Goal: Task Accomplishment & Management: Use online tool/utility

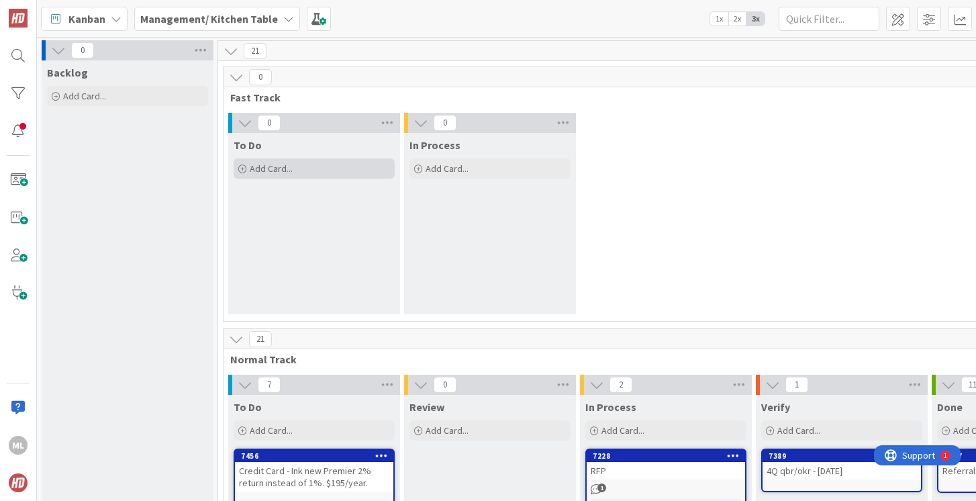
click at [271, 172] on span "Add Card..." at bounding box center [271, 168] width 43 height 12
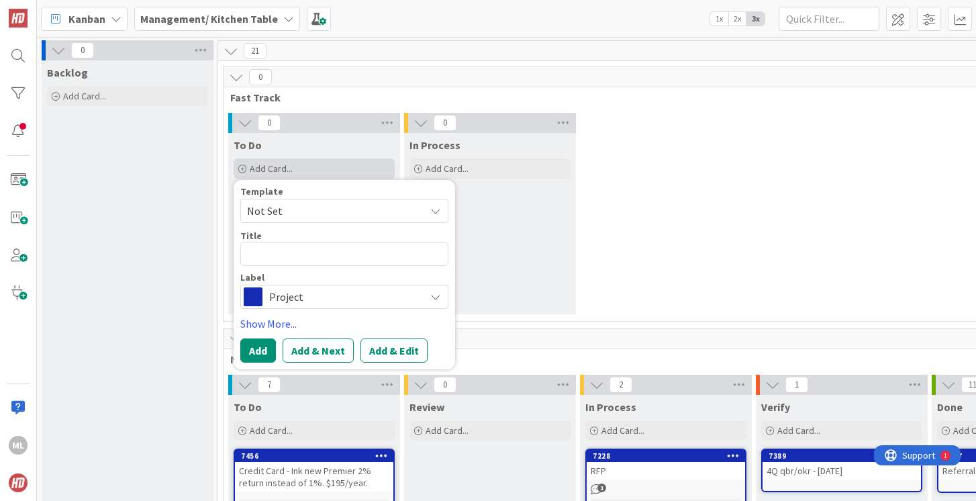
type textarea "x"
type textarea "O"
type textarea "x"
type textarea "OK"
type textarea "x"
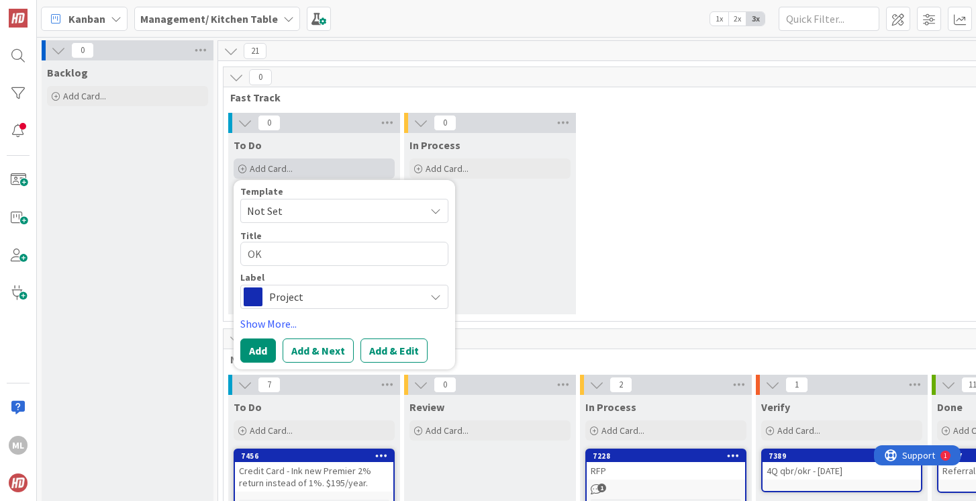
type textarea "OKR"
type textarea "x"
type textarea "OKR"
type textarea "x"
type textarea "OKR C"
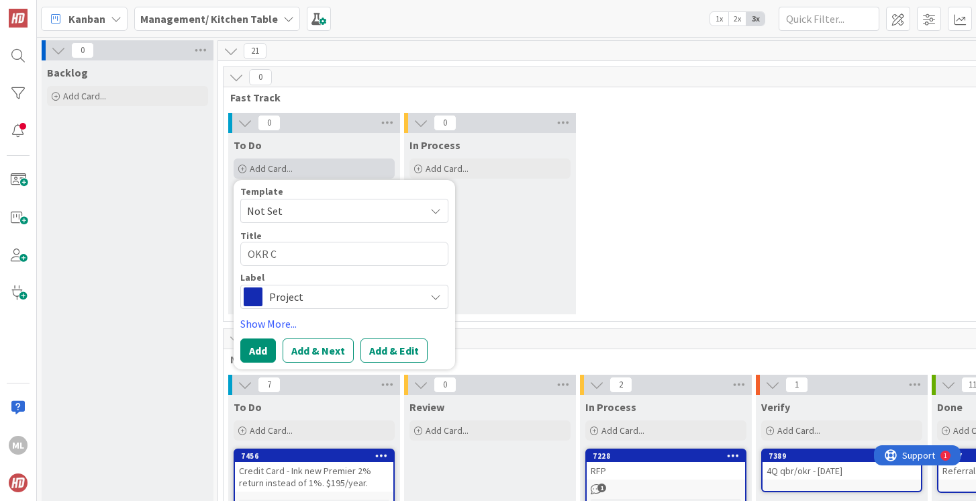
type textarea "x"
type textarea "OKR Co"
type textarea "x"
type textarea "OKR Coa"
type textarea "x"
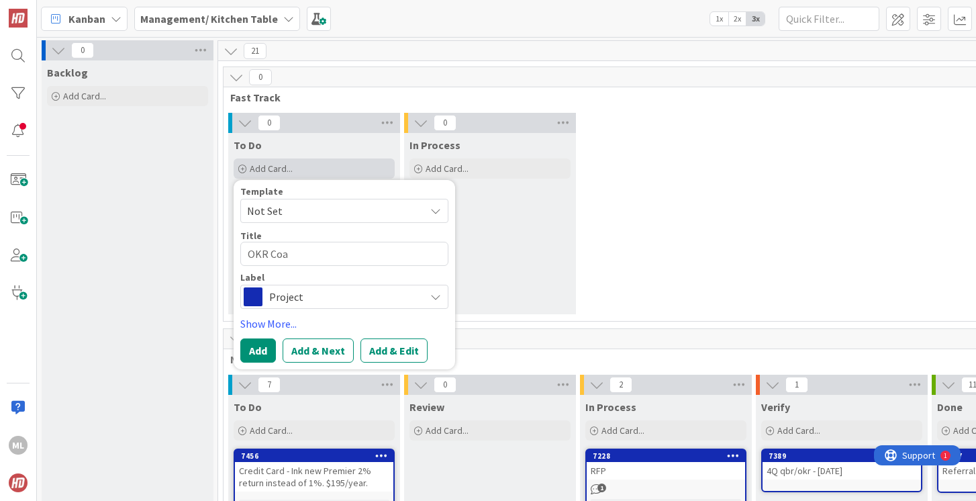
type textarea "OKR Coac"
type textarea "x"
type textarea "OKR Coach"
type textarea "x"
type textarea "OKR Coachs"
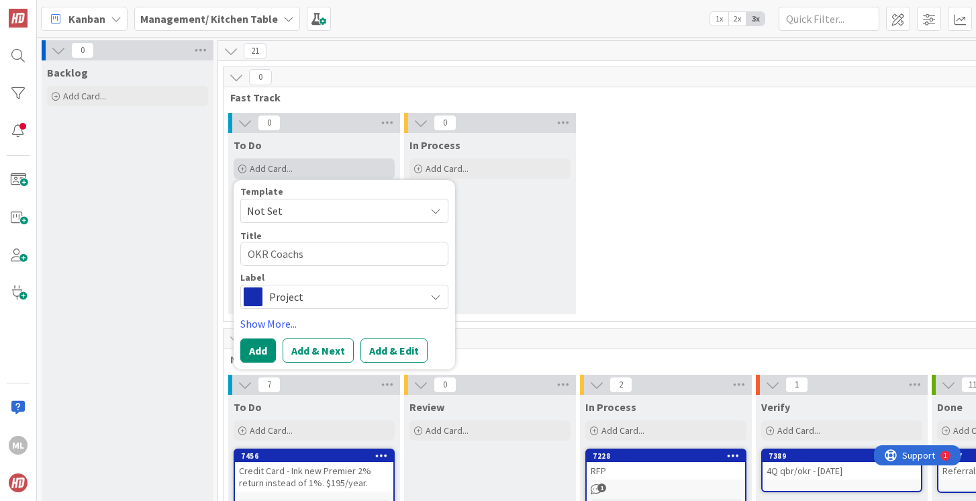
type textarea "x"
type textarea "OKR Coach"
type textarea "x"
type textarea "OKR [PERSON_NAME]"
type textarea "x"
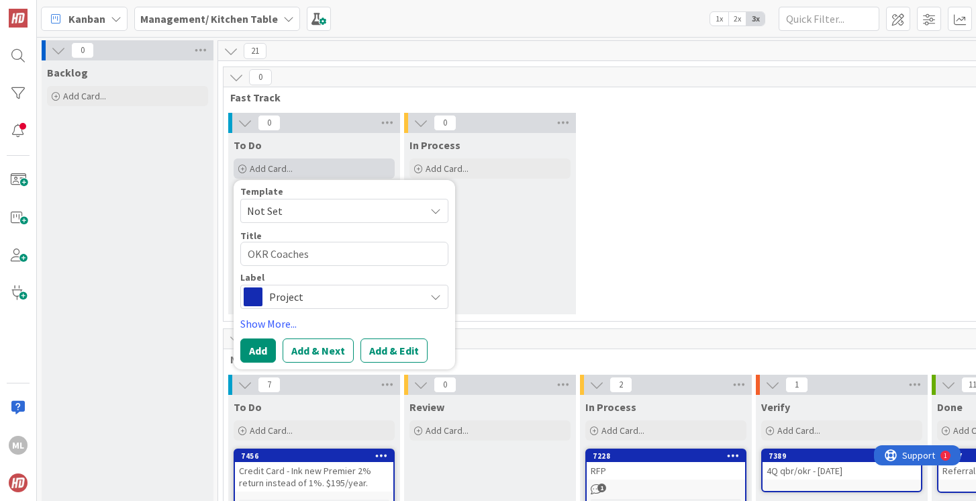
type textarea "OKR Coaches"
type textarea "x"
type textarea "OKR Coaches -"
type textarea "x"
type textarea "OKR Coaches -"
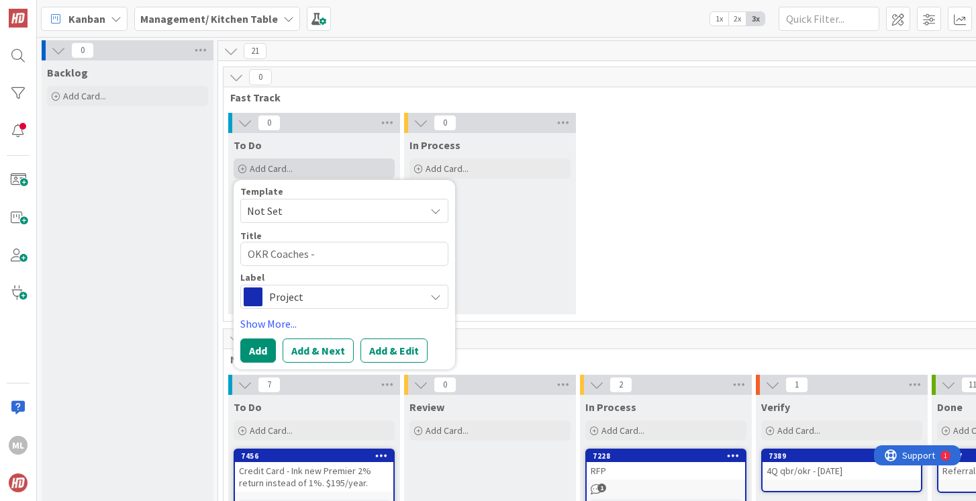
type textarea "x"
type textarea "OKR Coaches - A"
type textarea "x"
type textarea "OKR Coaches - Ar"
type textarea "x"
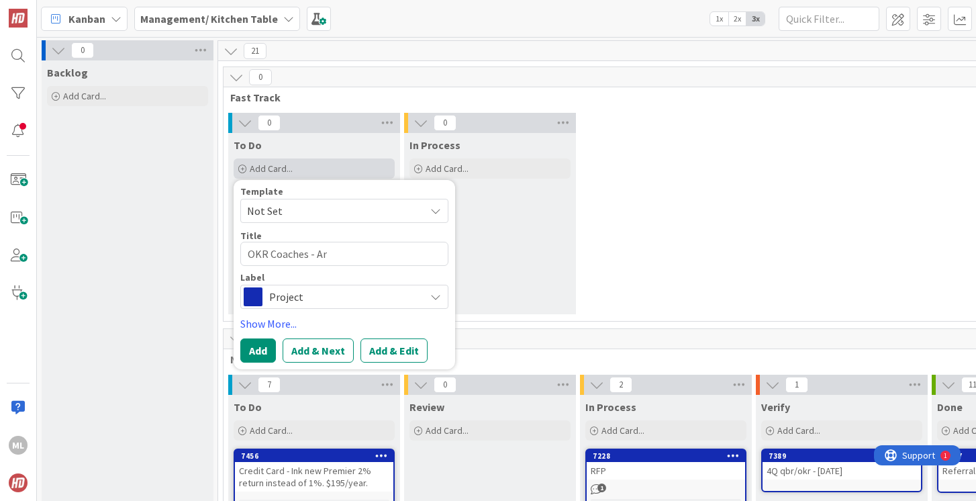
type textarea "OKR Coaches - Are"
type textarea "x"
type textarea "OKR Coaches - Are"
type textarea "x"
type textarea "OKR Coaches - Are R"
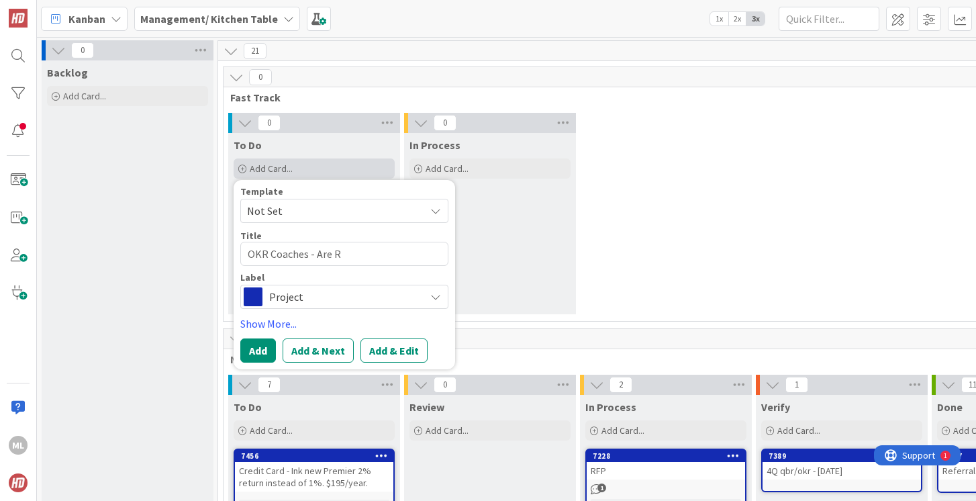
type textarea "x"
type textarea "OKR Coaches - Are Ro"
type textarea "x"
type textarea "OKR Coaches - Are [PERSON_NAME]"
type textarea "x"
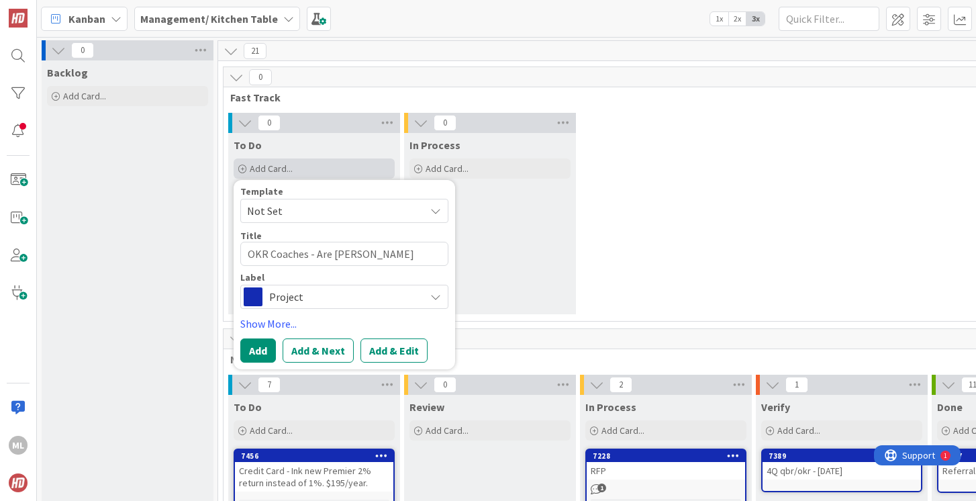
type textarea "OKR Coaches - Are [PERSON_NAME]"
type textarea "x"
type textarea "OKR Coaches - Are [PERSON_NAME]"
type textarea "x"
type textarea "OKR Coaches - Are Rob an"
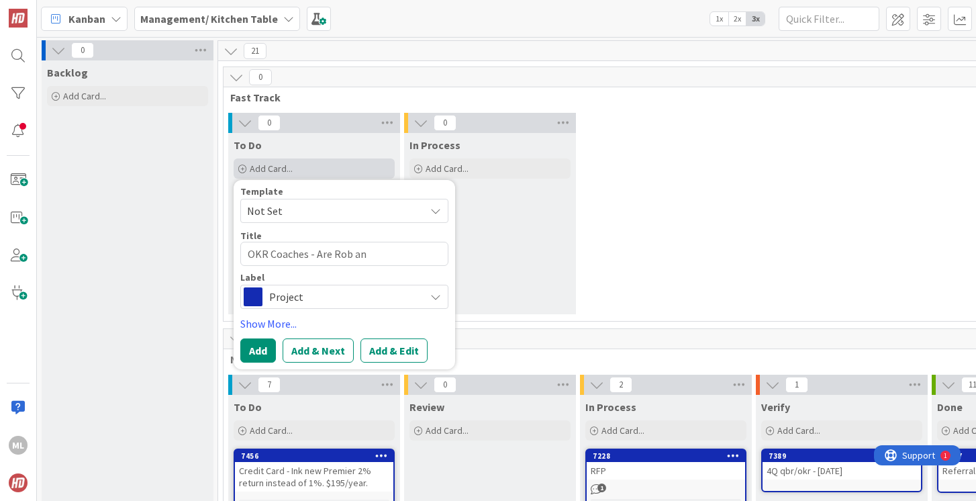
type textarea "x"
type textarea "OKR Coaches - Are Rob an"
type textarea "x"
type textarea "OKR Coaches - Are Rob an"
type textarea "x"
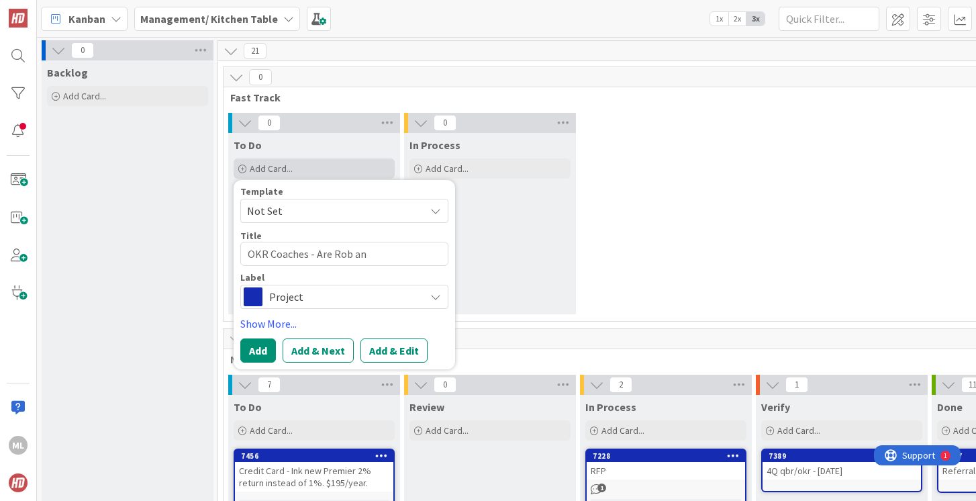
type textarea "OKR Coaches - Are [PERSON_NAME] and"
type textarea "x"
type textarea "OKR Coaches - Are [PERSON_NAME] and"
type textarea "x"
type textarea "OKR Coaches - Are [PERSON_NAME] and D"
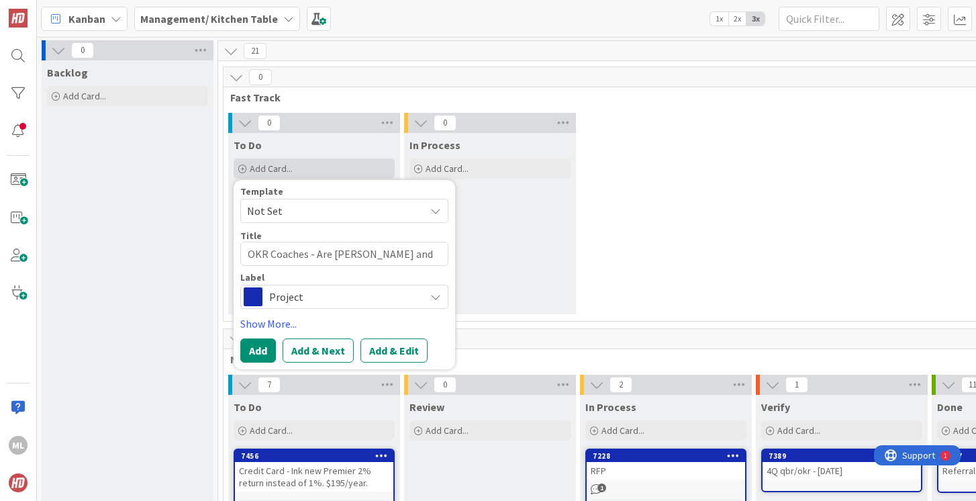
type textarea "x"
type textarea "OKR Coaches - Are [PERSON_NAME] and [PERSON_NAME]"
type textarea "x"
type textarea "OKR Coaches - Are [PERSON_NAME] and Dav"
type textarea "x"
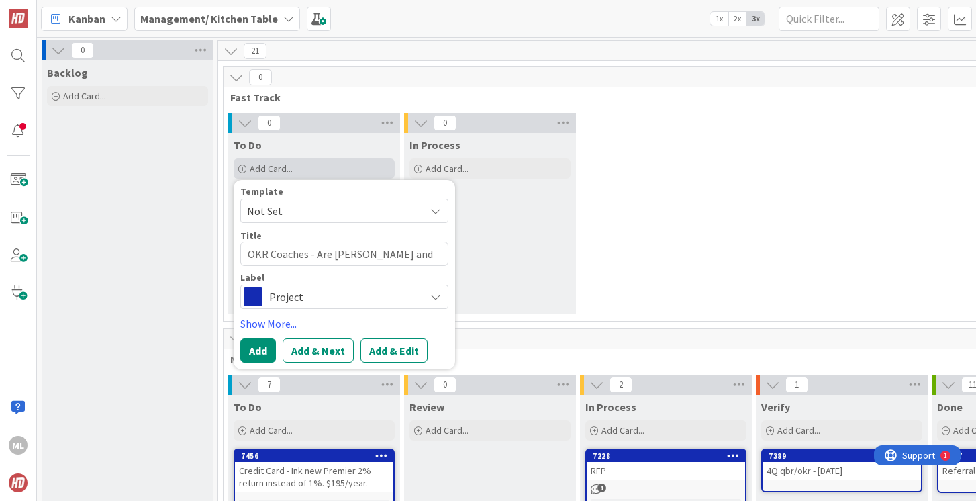
type textarea "OKR Coaches - Are [PERSON_NAME] and [PERSON_NAME]"
type textarea "x"
type textarea "OKR Coaches - Are [PERSON_NAME] and [PERSON_NAME]"
type textarea "x"
type textarea "OKR Coaches - Are [PERSON_NAME] and [PERSON_NAME]"
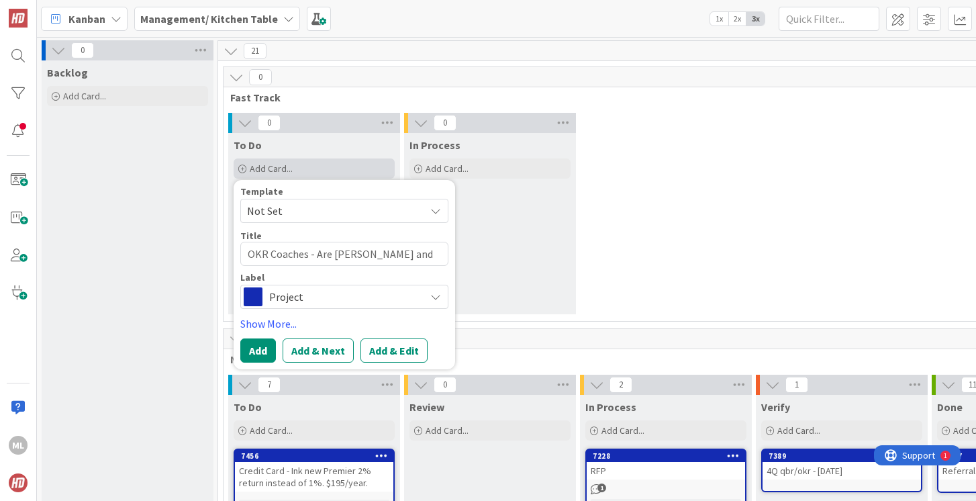
type textarea "x"
type textarea "OKR Coaches - Are [PERSON_NAME] and [PERSON_NAME]"
type textarea "x"
type textarea "OKR Coaches - Are [PERSON_NAME] and [PERSON_NAME]"
type textarea "x"
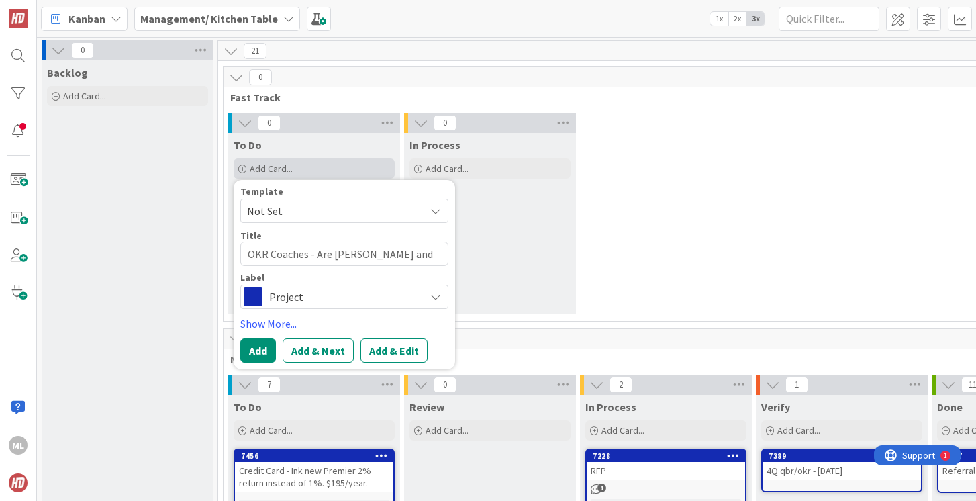
type textarea "OKR Coaches - Are [PERSON_NAME] and [PERSON_NAME] w"
type textarea "x"
type textarea "OKR Coaches - Are [PERSON_NAME] and [PERSON_NAME] OK wi"
type textarea "x"
type textarea "OKR Coaches - Are [PERSON_NAME] and [PERSON_NAME] with"
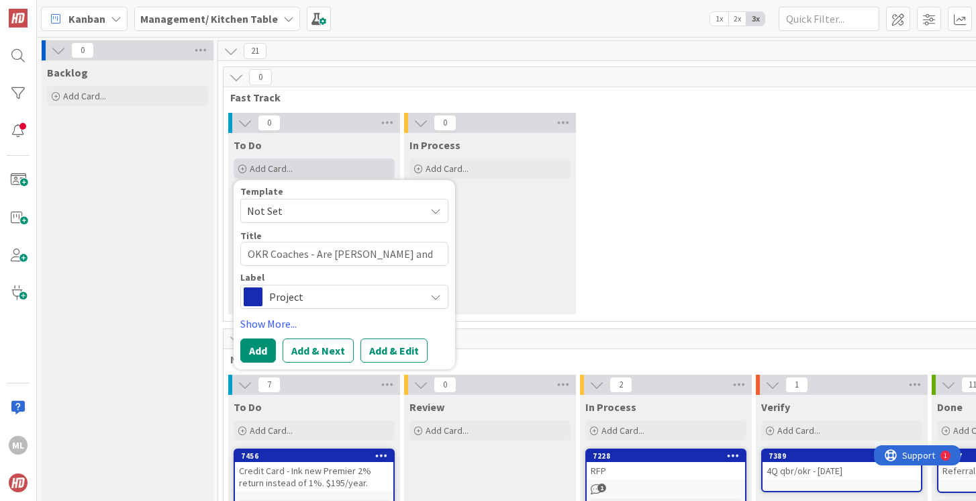
type textarea "x"
type textarea "OKR Coaches - Are [PERSON_NAME] and [PERSON_NAME] with"
type textarea "x"
type textarea "OKR Coaches - Are [PERSON_NAME] and [PERSON_NAME] with u"
type textarea "x"
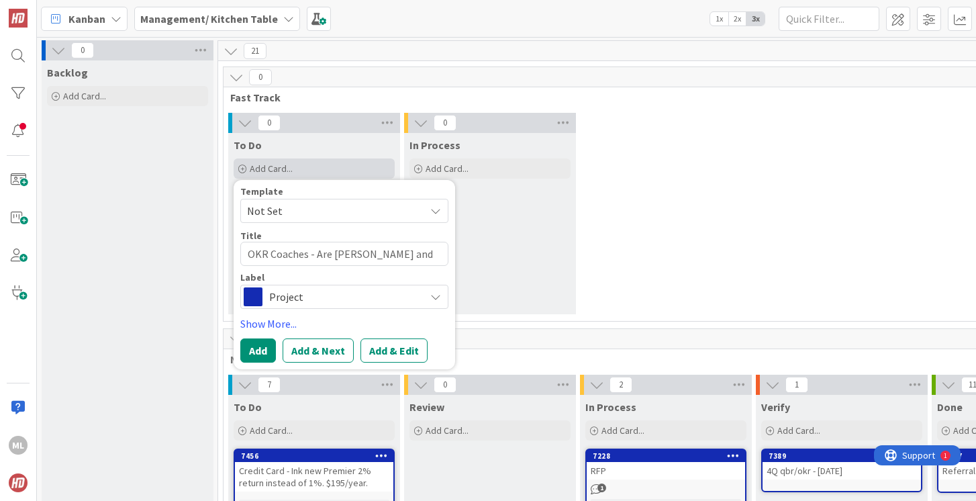
type textarea "OKR Coaches - Are [PERSON_NAME] and [PERSON_NAME] with us"
type textarea "x"
type textarea "OKR Coaches - Are [PERSON_NAME] and [PERSON_NAME] with us"
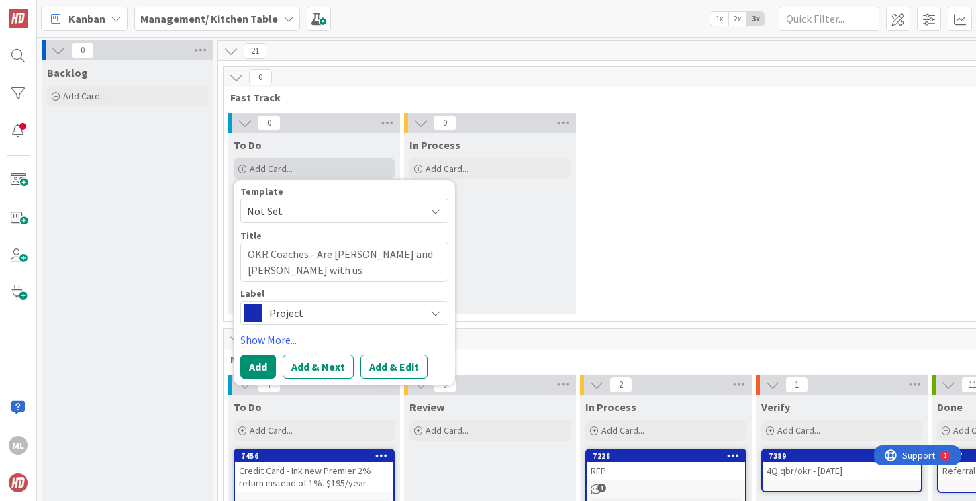
type textarea "x"
type textarea "OKR Coaches - Are [PERSON_NAME] and [PERSON_NAME] with us l"
type textarea "x"
type textarea "OKR Coaches - Are [PERSON_NAME] and [PERSON_NAME] with us li"
type textarea "x"
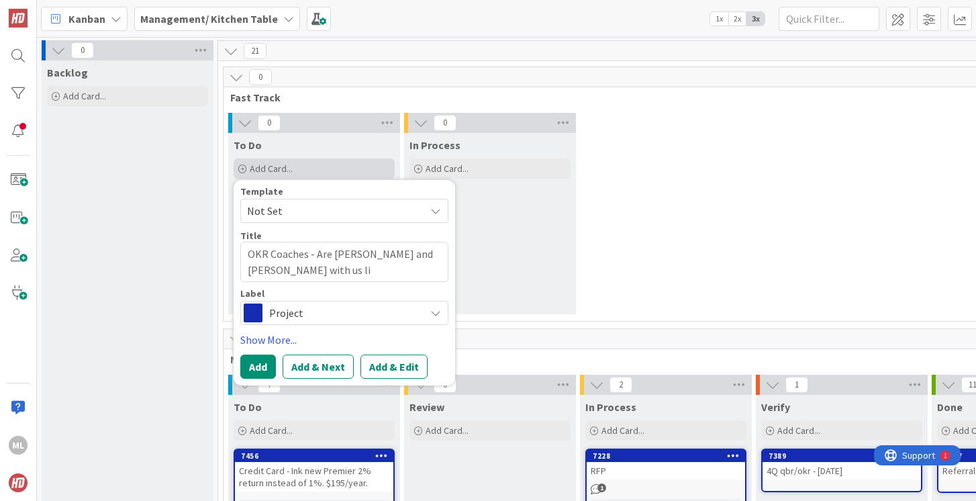
type textarea "OKR Coaches - Are [PERSON_NAME] and [PERSON_NAME] with us lis"
type textarea "x"
type textarea "OKR Coaches - Are [PERSON_NAME] and [PERSON_NAME] OK with us list"
type textarea "x"
type textarea "OKR Coaches - Are [PERSON_NAME] and [PERSON_NAME] with us listin"
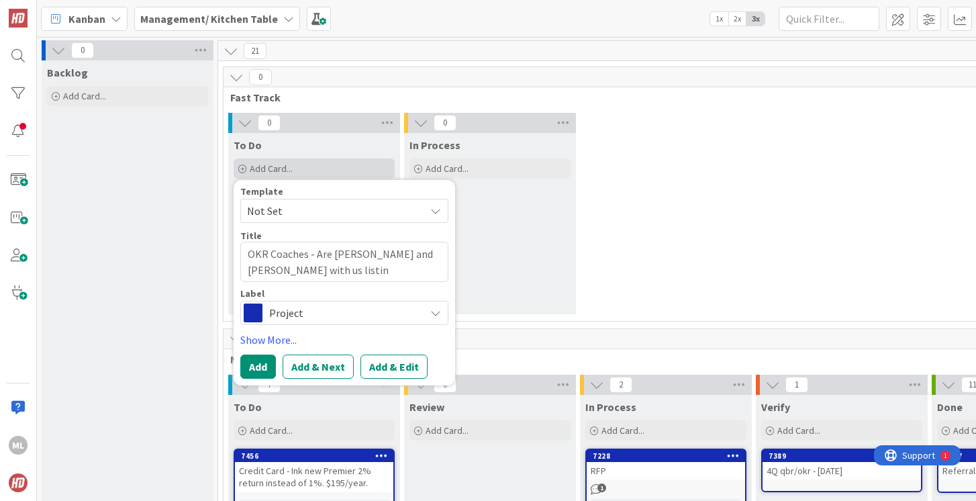
type textarea "x"
type textarea "OKR Coaches - Are [PERSON_NAME] and [PERSON_NAME] with us listing"
type textarea "x"
type textarea "OKR Coaches - Are [PERSON_NAME] and [PERSON_NAME] with us listing th"
type textarea "x"
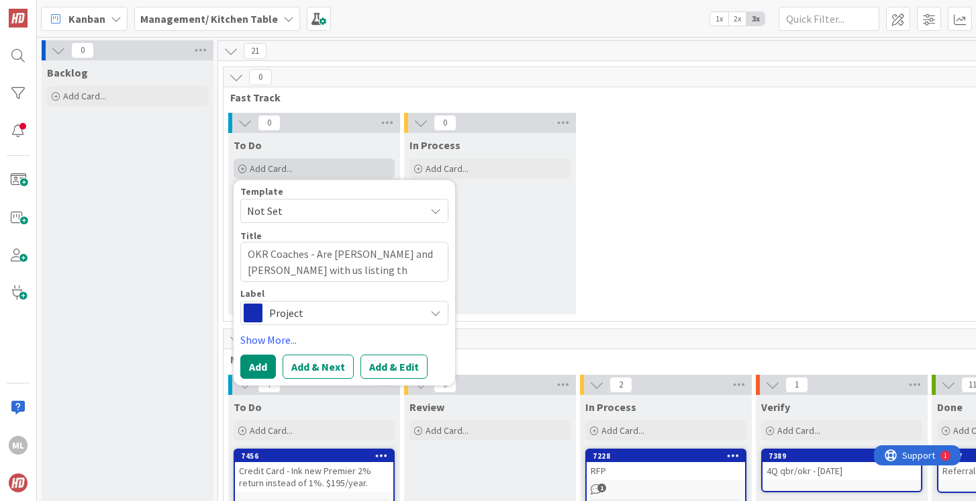
type textarea "OKR Coaches - Are [PERSON_NAME] and [PERSON_NAME] with us listing the"
type textarea "x"
type textarea "OKR Coaches - Are [PERSON_NAME] and [PERSON_NAME] with us listing them"
type textarea "x"
type textarea "OKR Coaches - Are [PERSON_NAME] and [PERSON_NAME] with us listing them"
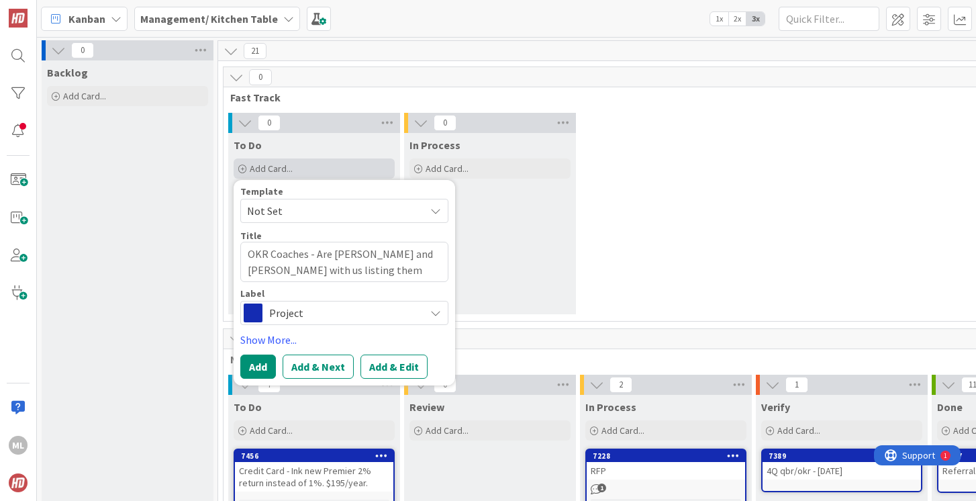
type textarea "x"
type textarea "OKR Coaches - Are [PERSON_NAME] and [PERSON_NAME] OK with us listing them a"
type textarea "x"
type textarea "OKR Coaches - Are [PERSON_NAME] and [PERSON_NAME] OK with us listing them as"
type textarea "x"
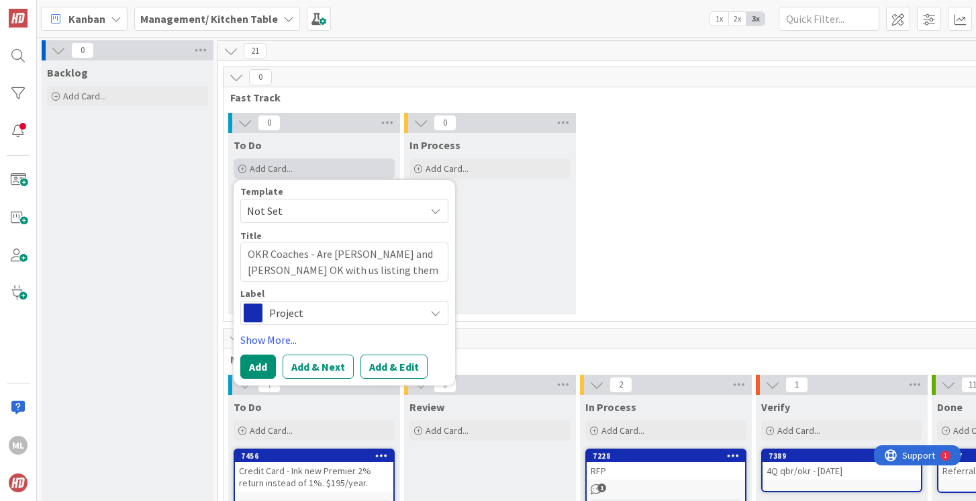
type textarea "OKR Coaches - Are [PERSON_NAME] and [PERSON_NAME] OK with us listing them as"
type textarea "x"
type textarea "OKR Coaches - Are [PERSON_NAME] and [PERSON_NAME] OK with us listing them as O"
type textarea "x"
type textarea "OKR Coaches - Are [PERSON_NAME] and [PERSON_NAME] with us listing them as OK"
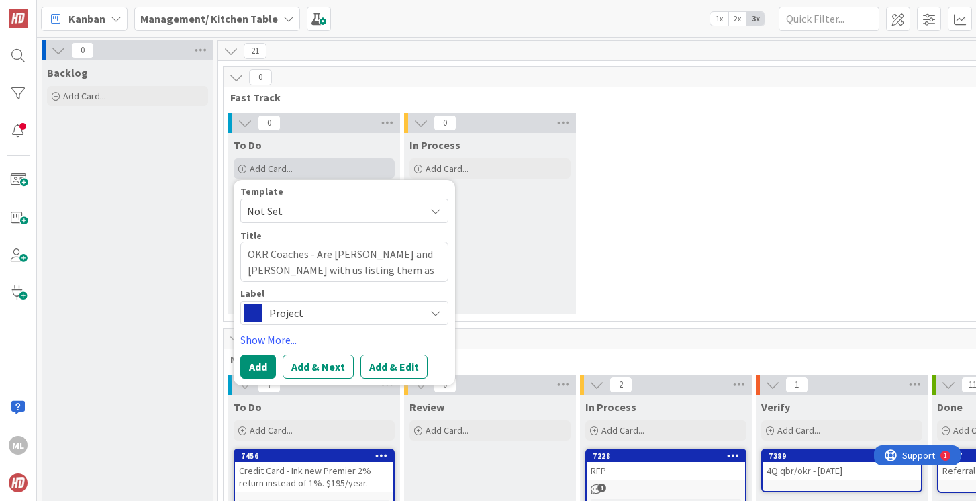
type textarea "x"
type textarea "OKR Coaches - Are [PERSON_NAME] and [PERSON_NAME] with us listing them as OKR"
type textarea "x"
type textarea "OKR Coaches - Are [PERSON_NAME] and [PERSON_NAME] with us listing them as OKR"
type textarea "x"
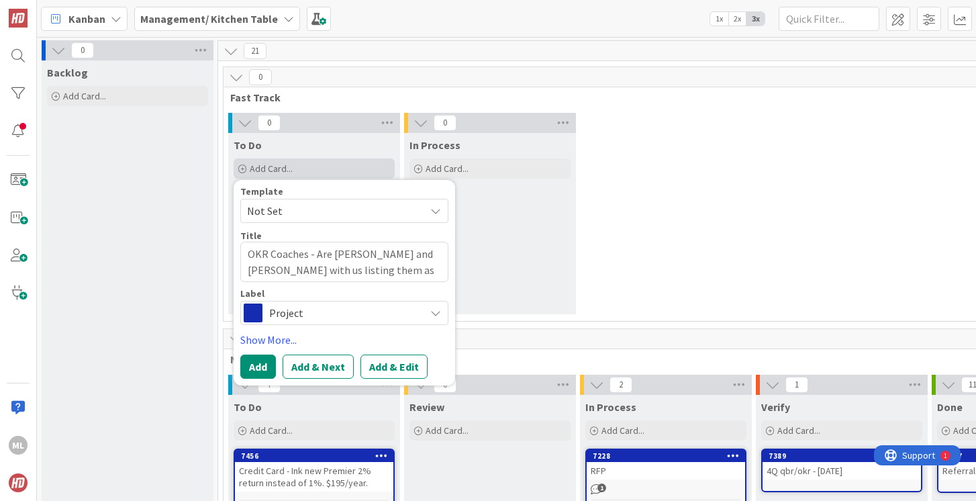
type textarea "OKR Coaches - Are [PERSON_NAME] and [PERSON_NAME] OK with us listing them as OK…"
type textarea "x"
type textarea "OKR Coaches - Are [PERSON_NAME] and [PERSON_NAME] with us listing them as OKR oc"
type textarea "x"
type textarea "OKR Coaches - Are [PERSON_NAME] and [PERSON_NAME] OK with us listing them as OK…"
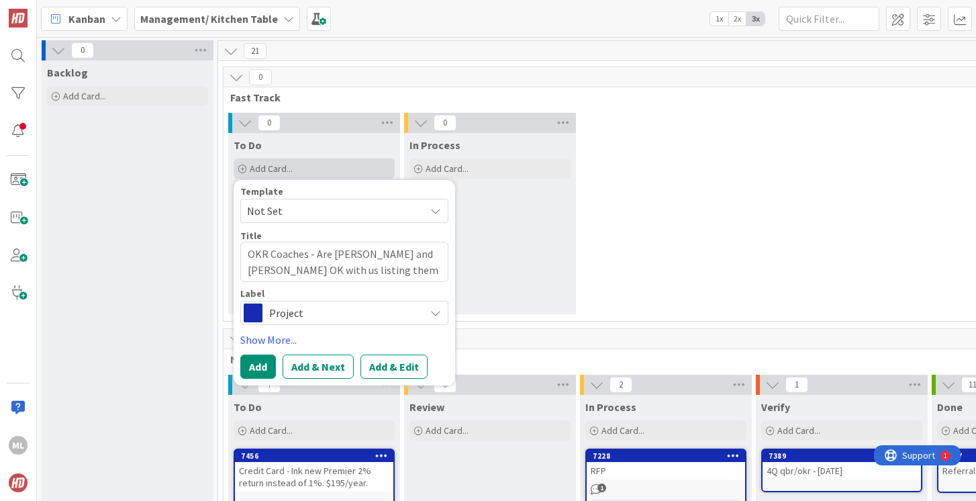
type textarea "x"
type textarea "OKR Coaches - Are [PERSON_NAME] and [PERSON_NAME] OK with us listing them as OK…"
type textarea "x"
type textarea "OKR Coaches - Are [PERSON_NAME] and [PERSON_NAME] OK with us listing them as OK…"
type textarea "x"
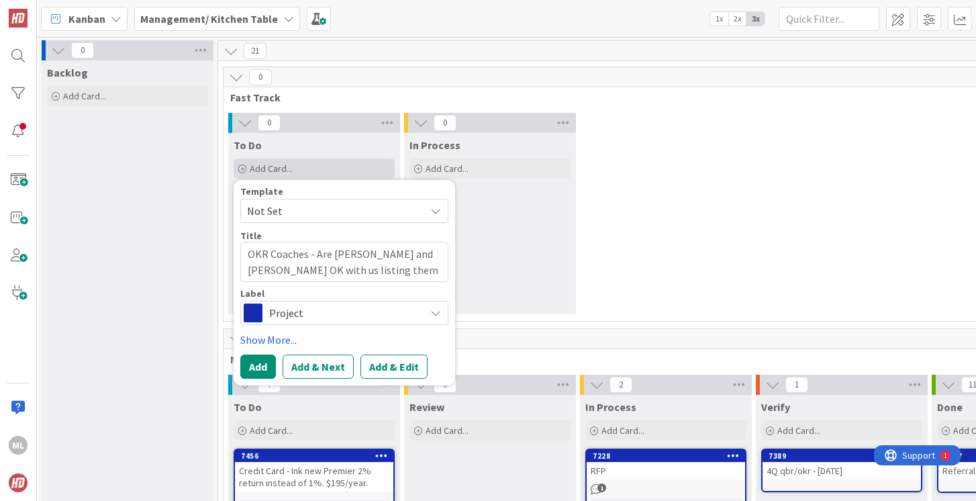
type textarea "OKR Coaches - Are [PERSON_NAME] and [PERSON_NAME] with us listing them as OKR oc"
type textarea "x"
type textarea "OKR Coaches - Are [PERSON_NAME] and [PERSON_NAME] OK with us listing them as OK…"
type textarea "x"
type textarea "OKR Coaches - Are [PERSON_NAME] and [PERSON_NAME] with us listing them as OKR"
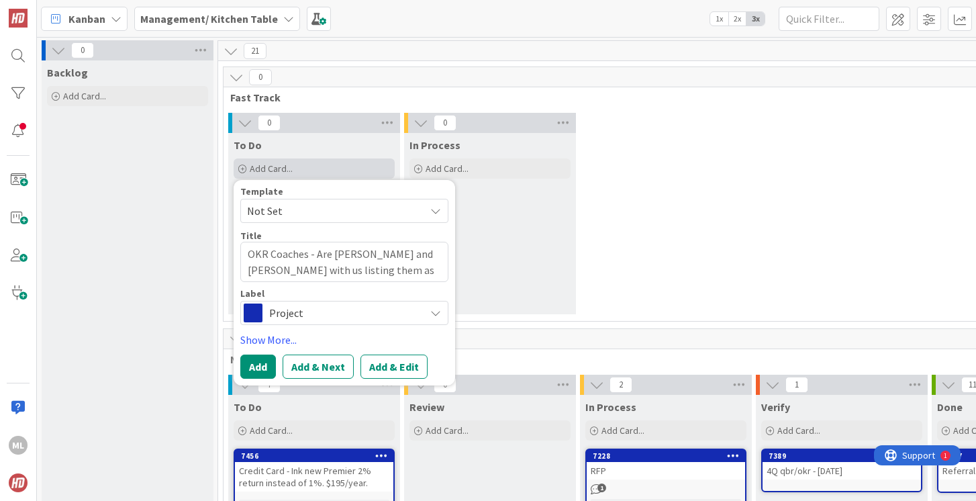
type textarea "x"
type textarea "OKR Coaches - Are [PERSON_NAME] and [PERSON_NAME] OK with us listing them as OK…"
type textarea "x"
type textarea "OKR Coaches - Are [PERSON_NAME] and [PERSON_NAME] OK with us listing them as OK…"
type textarea "x"
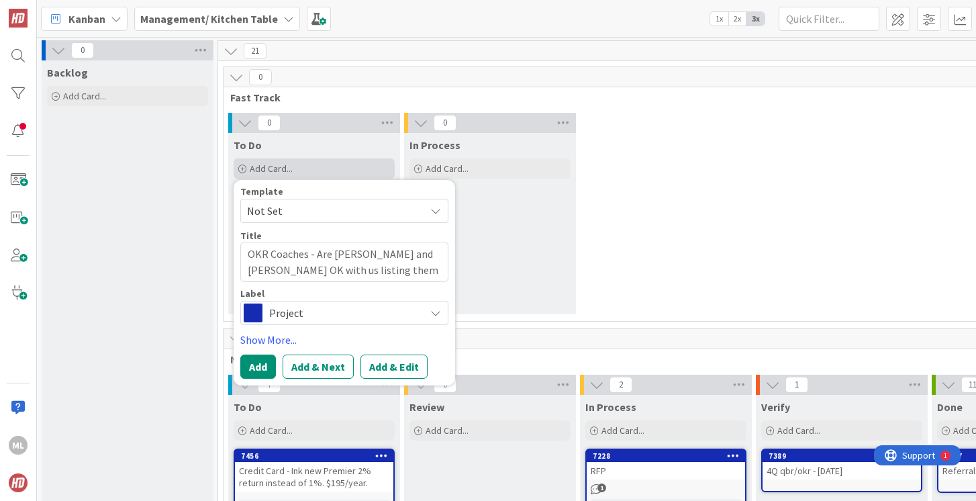
type textarea "OKR Coaches - Are [PERSON_NAME] and [PERSON_NAME] OK with us listing them as OK…"
type textarea "x"
type textarea "OKR Coaches - Are [PERSON_NAME] and [PERSON_NAME] OK with us listing them as OK…"
type textarea "x"
type textarea "OKR Coaches - Are [PERSON_NAME] and [PERSON_NAME] OK with us listing them as OK…"
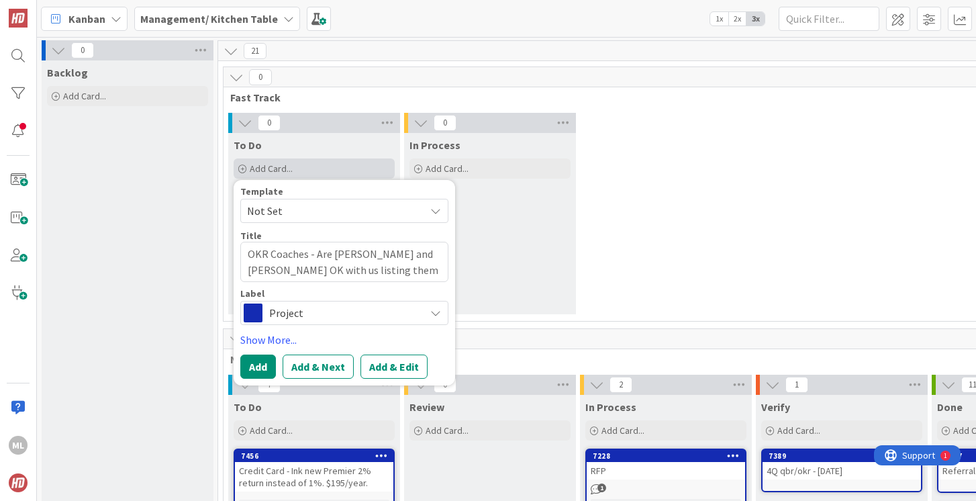
type textarea "x"
type textarea "OKR Coaches - Are [PERSON_NAME] and [PERSON_NAME] with us listing them as OKR […"
type textarea "x"
type textarea "OKR Coaches - Are [PERSON_NAME] and [PERSON_NAME] with us listing them as OKR c…"
type textarea "x"
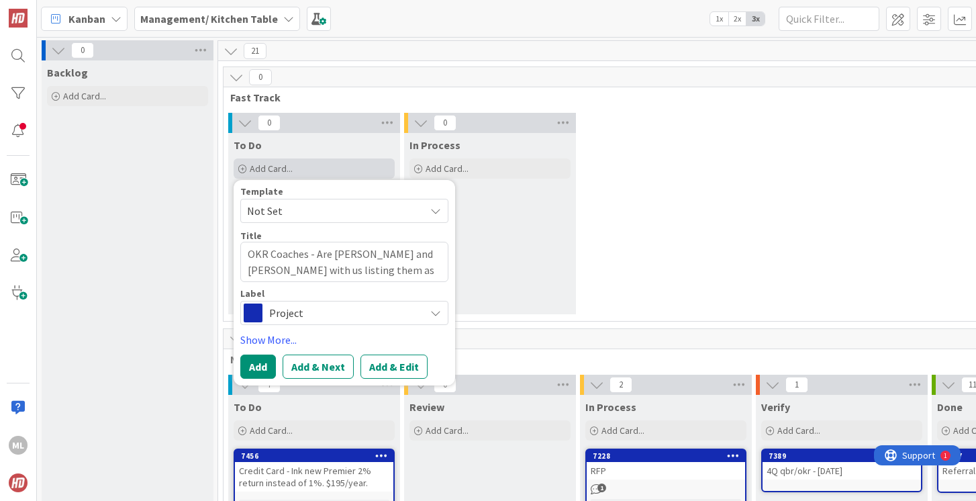
type textarea "OKR Coaches - Are [PERSON_NAME] and [PERSON_NAME] with us listing them as OKR c…"
type textarea "x"
type textarea "OKR Coaches - Are [PERSON_NAME] and [PERSON_NAME] with us listing them as OKR c…"
type textarea "x"
type textarea "OKR Coaches - Are [PERSON_NAME] and [PERSON_NAME] with us listing them as OKR c…"
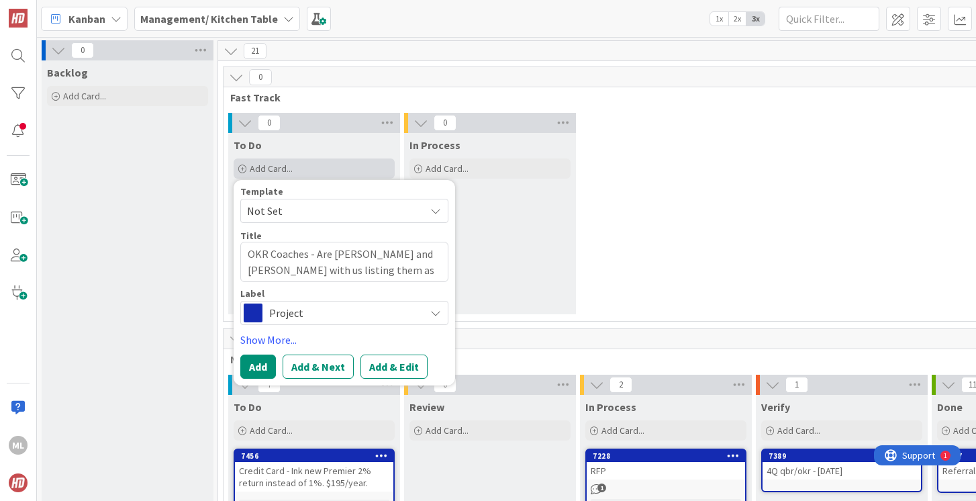
type textarea "x"
type textarea "OKR Coaches - Are [PERSON_NAME] and [PERSON_NAME] with us listing them as OKR c…"
type textarea "x"
type textarea "OKR Coaches - Are [PERSON_NAME] and [PERSON_NAME] with us listing them as OKR c…"
type textarea "x"
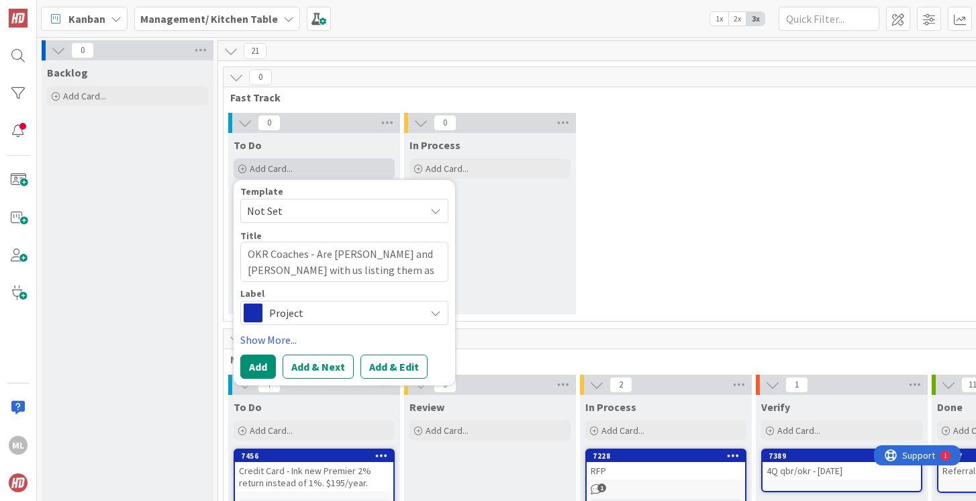
type textarea "OKR Coaches - Are [PERSON_NAME] and [PERSON_NAME] OK with us listing them as OK…"
type textarea "x"
type textarea "OKR Coaches - Are [PERSON_NAME] and [PERSON_NAME] with us listing them as OKR c…"
type textarea "x"
type textarea "OKR Coaches - Are [PERSON_NAME] and [PERSON_NAME] with us listing them as OKR c…"
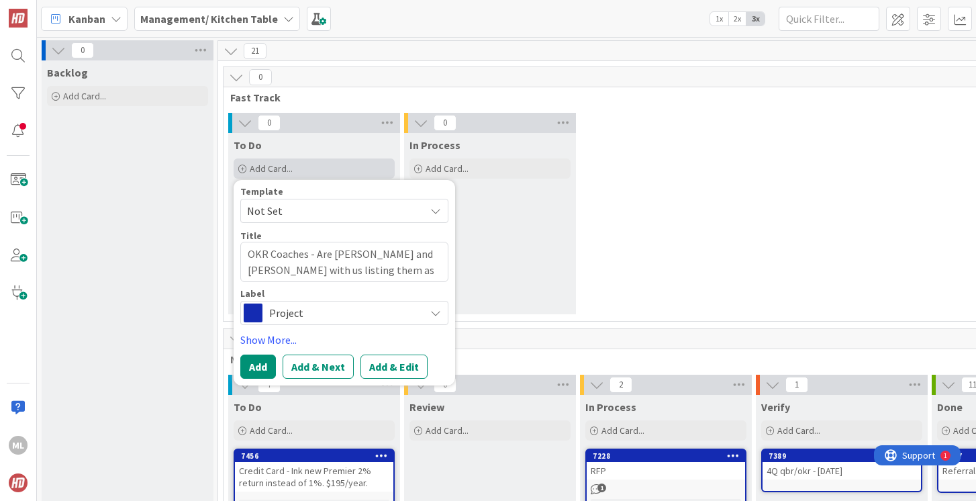
type textarea "x"
type textarea "OKR Coaches - Are [PERSON_NAME] and [PERSON_NAME] OK with us listing them as OK…"
type textarea "x"
type textarea "OKR Coaches - Are [PERSON_NAME] and [PERSON_NAME] with us listing them as OKR c…"
type textarea "x"
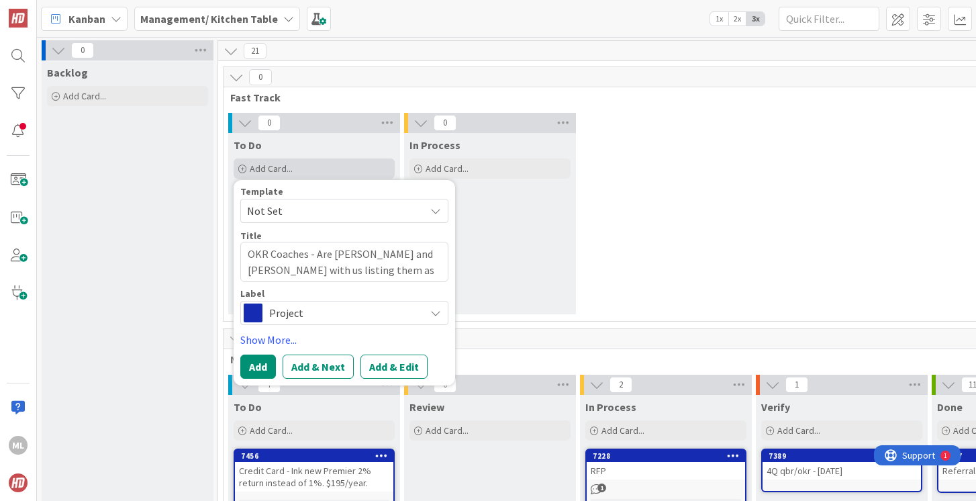
type textarea "OKR Coaches - Are [PERSON_NAME] and [PERSON_NAME] OK with us listing them as OK…"
type textarea "x"
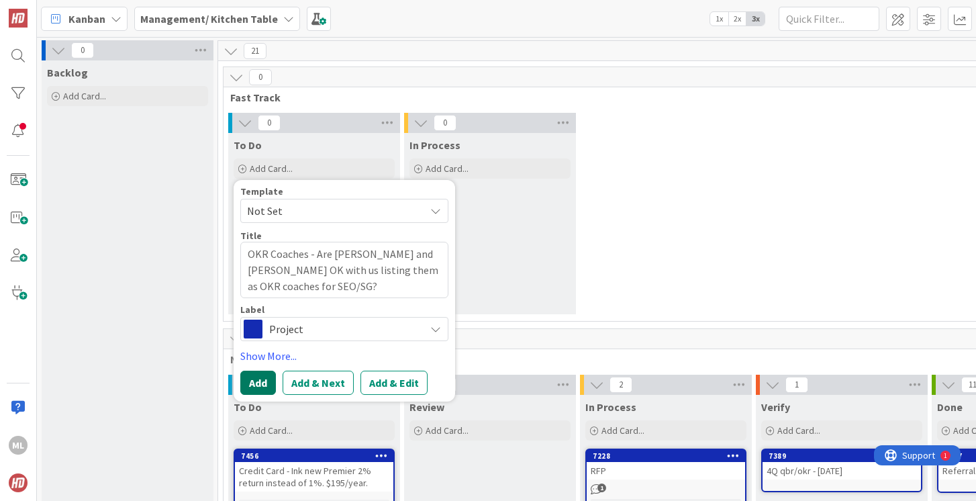
type textarea "OKR Coaches - Are [PERSON_NAME] and [PERSON_NAME] OK with us listing them as OK…"
click at [262, 387] on button "Add" at bounding box center [258, 382] width 36 height 24
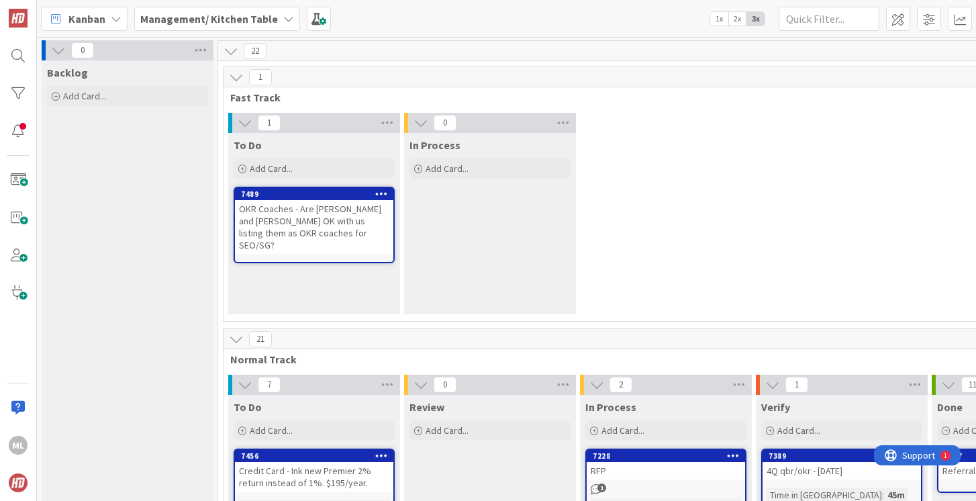
click at [318, 220] on div "OKR Coaches - Are [PERSON_NAME] and [PERSON_NAME] OK with us listing them as OK…" at bounding box center [314, 227] width 158 height 54
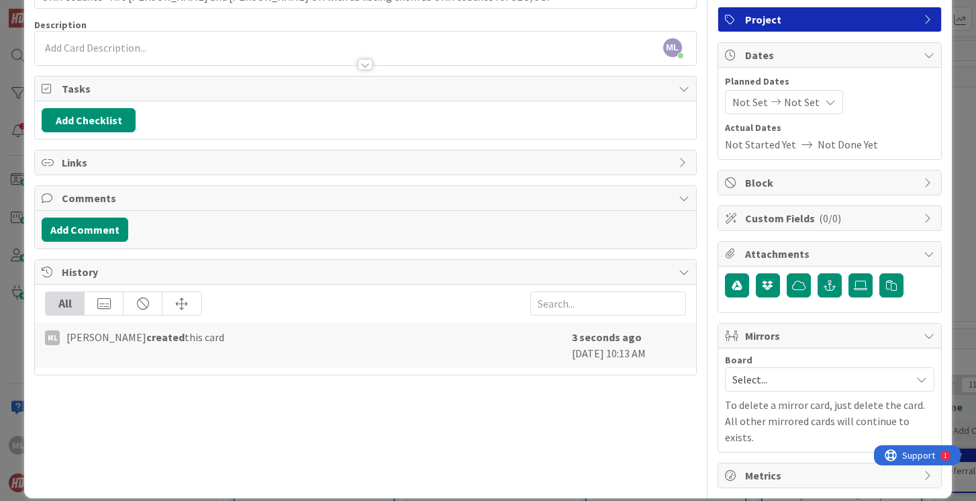
click at [775, 385] on span "Select..." at bounding box center [818, 379] width 172 height 19
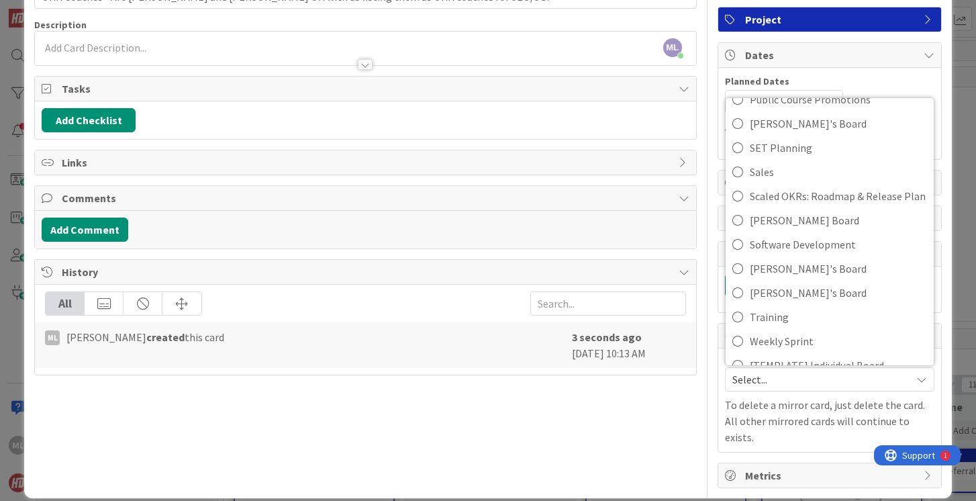
scroll to position [500, 0]
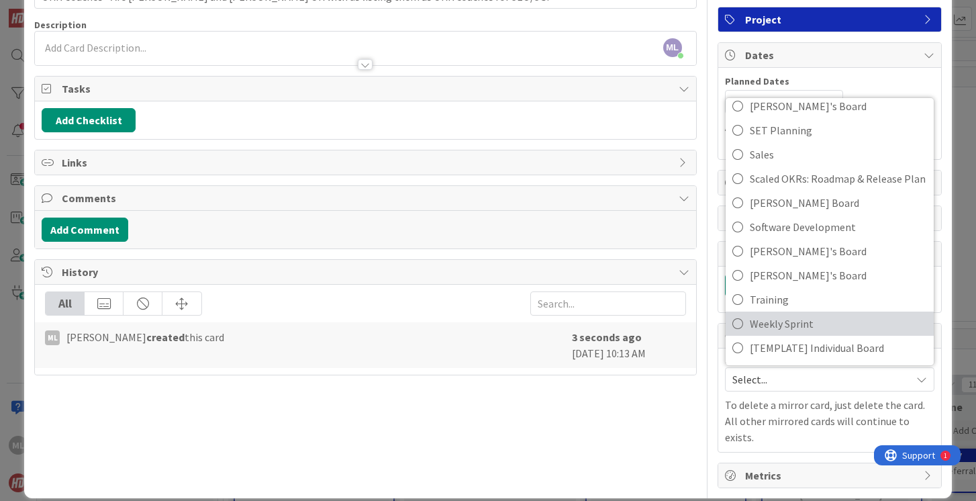
click at [740, 321] on icon at bounding box center [737, 323] width 11 height 20
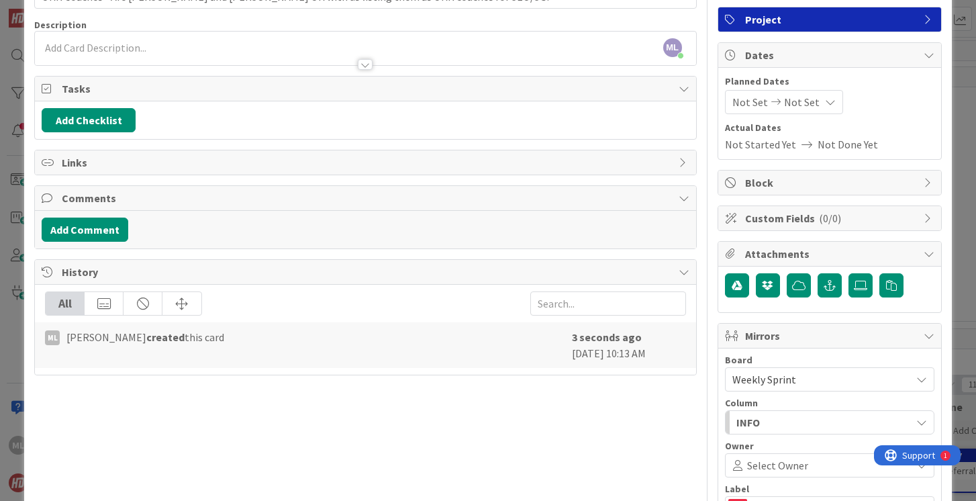
scroll to position [0, 0]
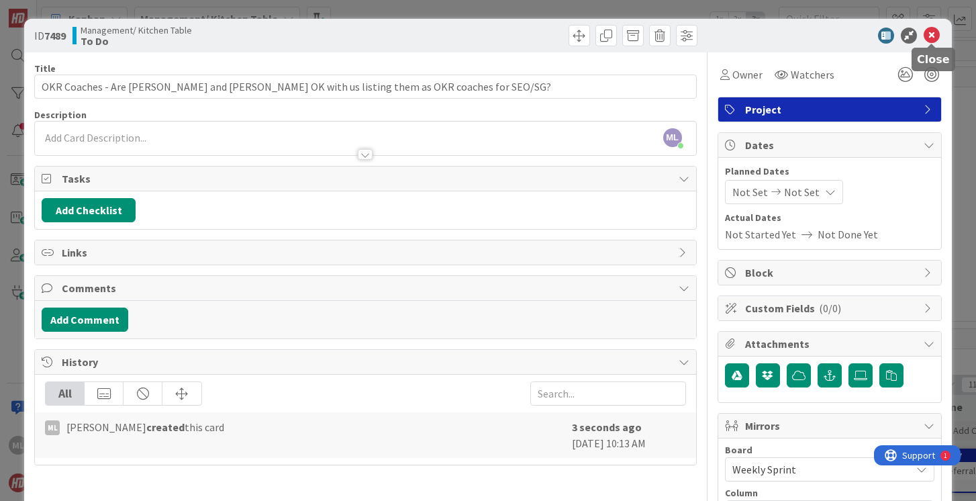
click at [932, 28] on icon at bounding box center [931, 36] width 16 height 16
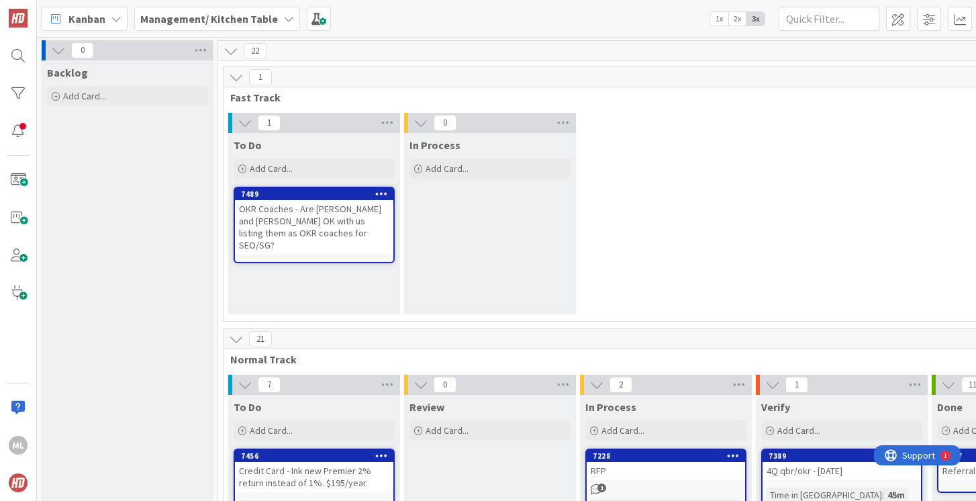
click at [255, 16] on b "Management/ Kitchen Table" at bounding box center [209, 18] width 138 height 13
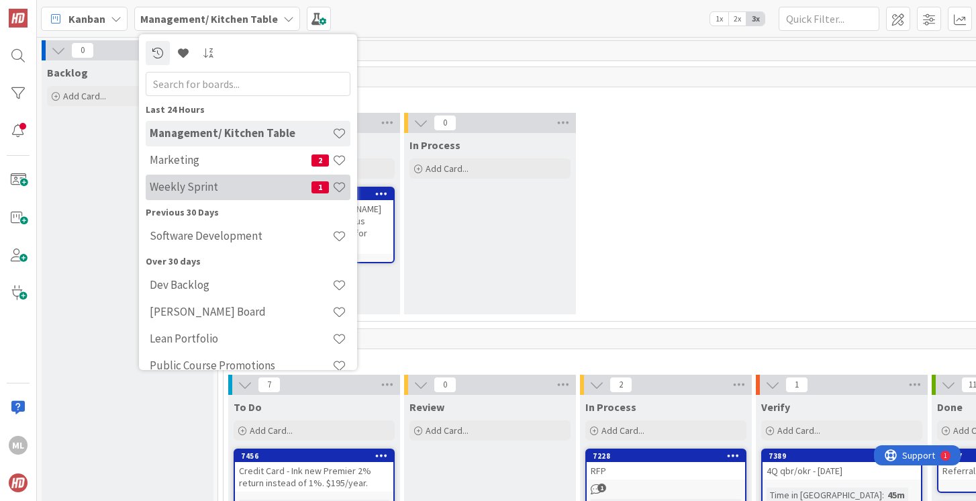
click at [194, 188] on h4 "Weekly Sprint" at bounding box center [231, 186] width 162 height 13
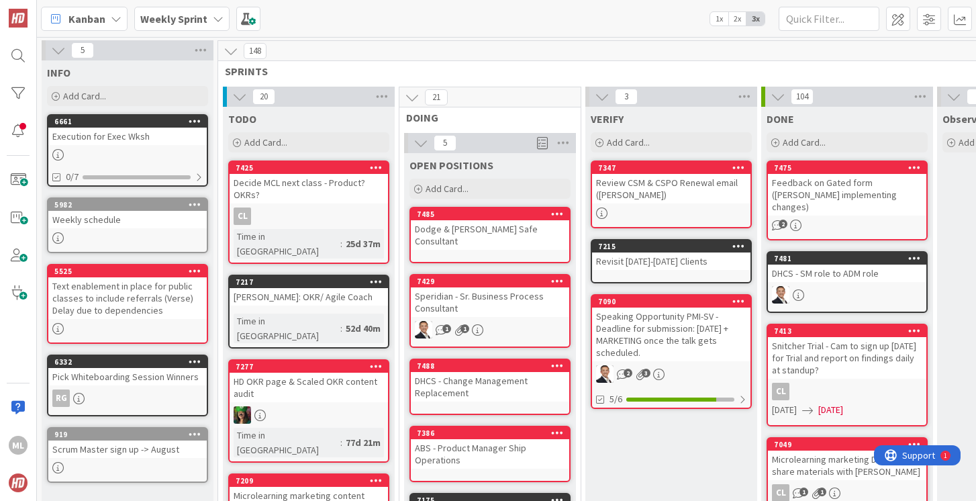
click at [172, 20] on b "Weekly Sprint" at bounding box center [173, 18] width 67 height 13
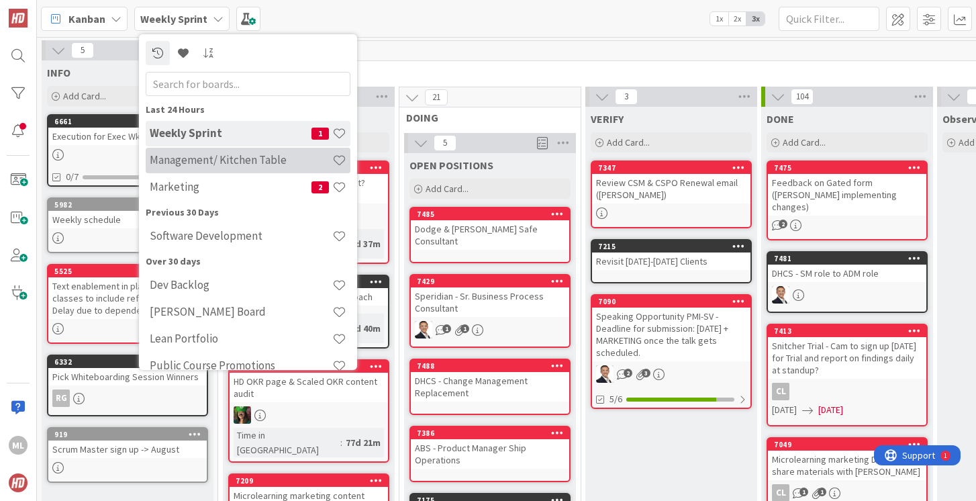
click at [177, 160] on h4 "Management/ Kitchen Table" at bounding box center [241, 159] width 183 height 13
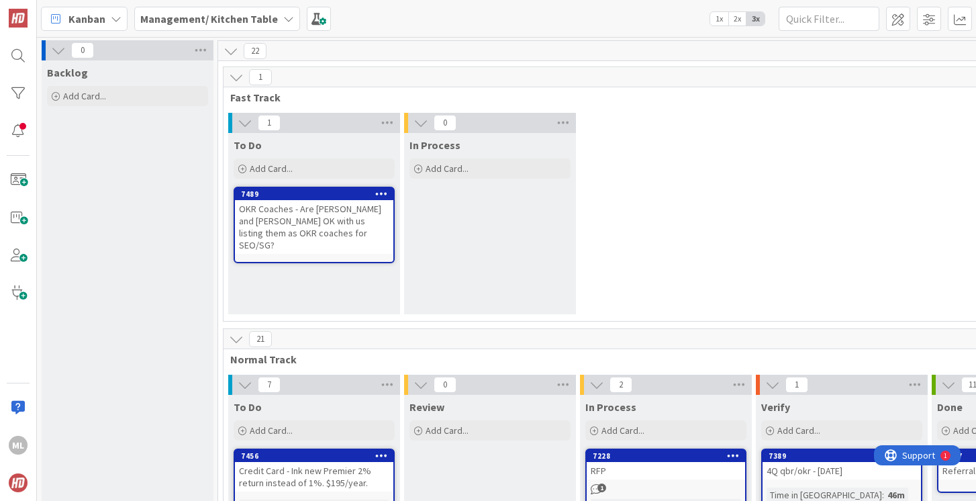
click at [315, 208] on div "OKR Coaches - Are [PERSON_NAME] and [PERSON_NAME] OK with us listing them as OK…" at bounding box center [314, 227] width 158 height 54
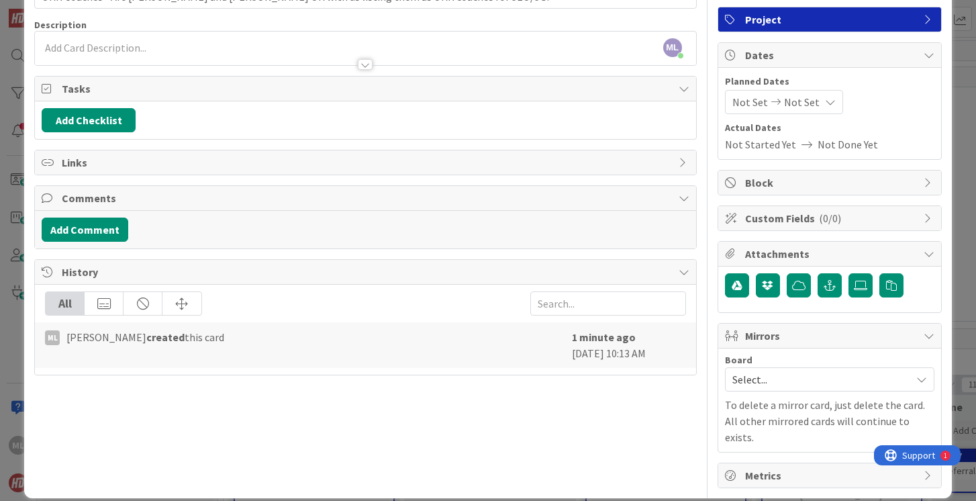
click at [756, 381] on span "Select..." at bounding box center [818, 379] width 172 height 19
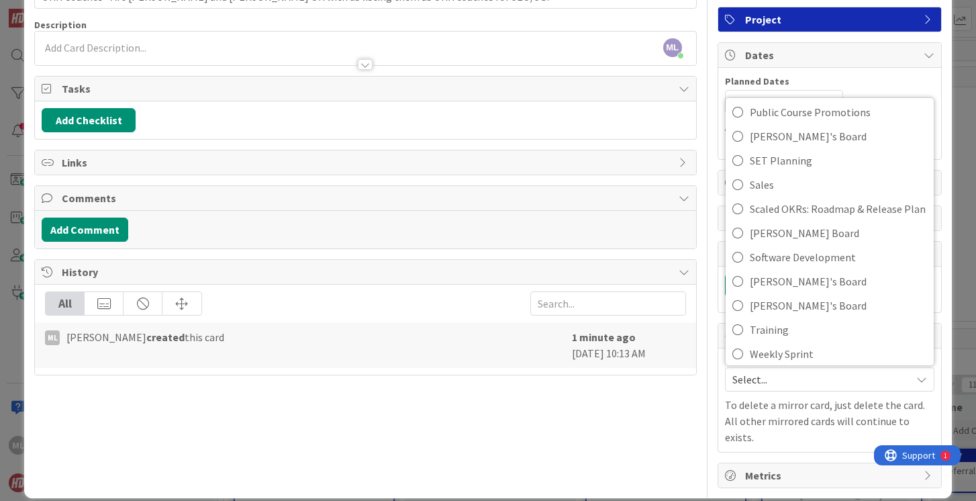
scroll to position [500, 0]
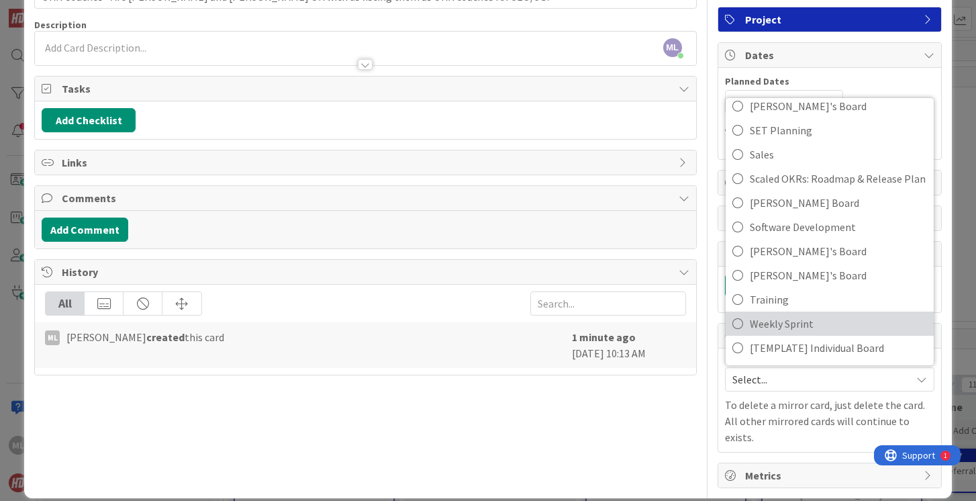
click at [737, 321] on icon at bounding box center [737, 323] width 11 height 20
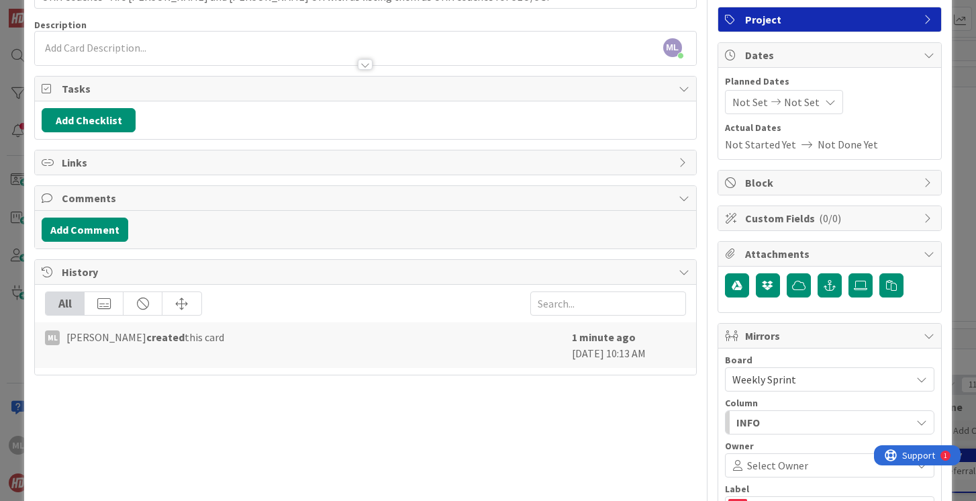
click at [774, 426] on div "INFO" at bounding box center [822, 421] width 178 height 21
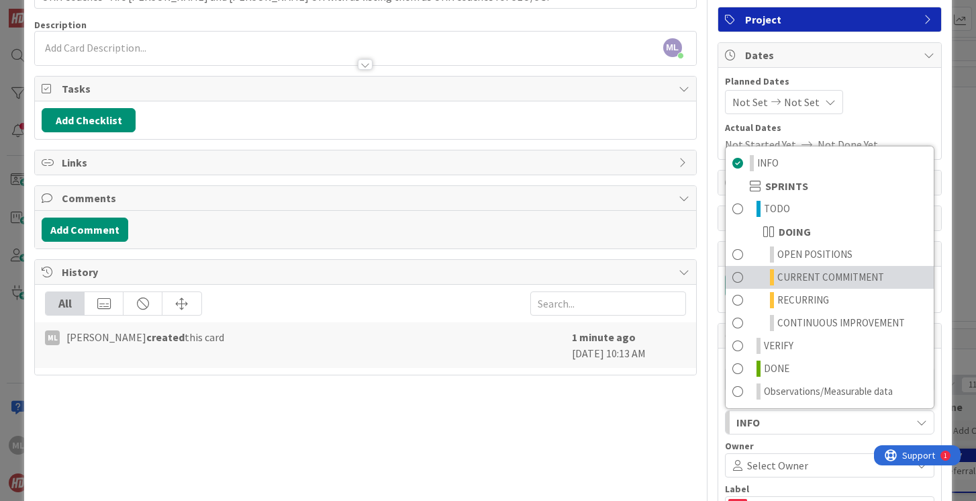
click at [732, 275] on span at bounding box center [737, 277] width 11 height 16
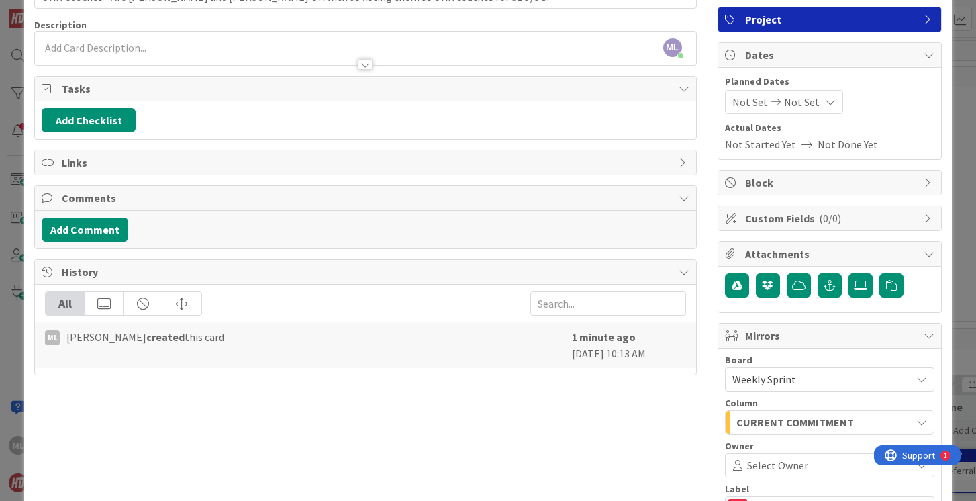
scroll to position [250, 0]
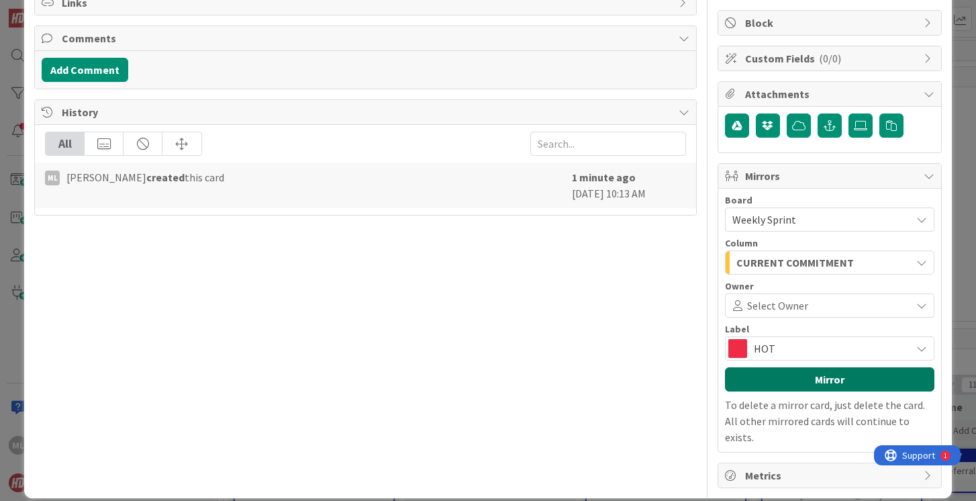
click at [827, 381] on button "Mirror" at bounding box center [829, 379] width 209 height 24
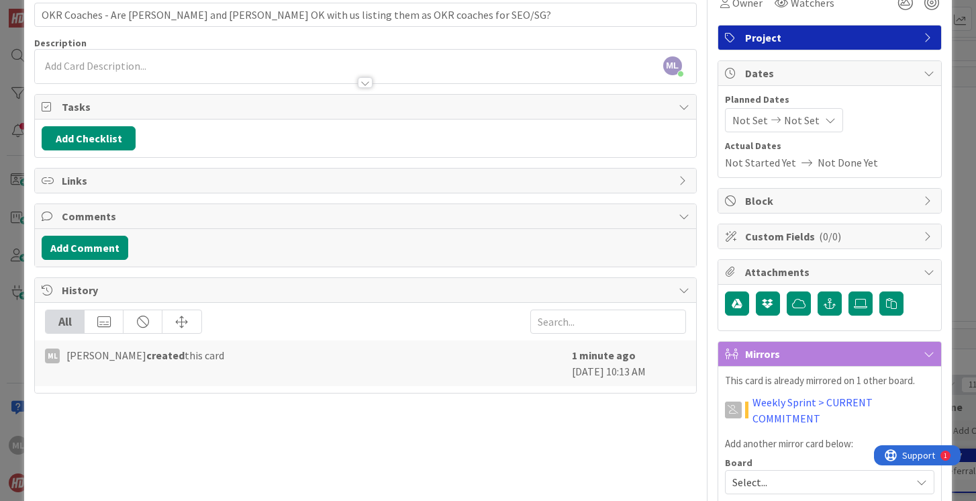
scroll to position [0, 0]
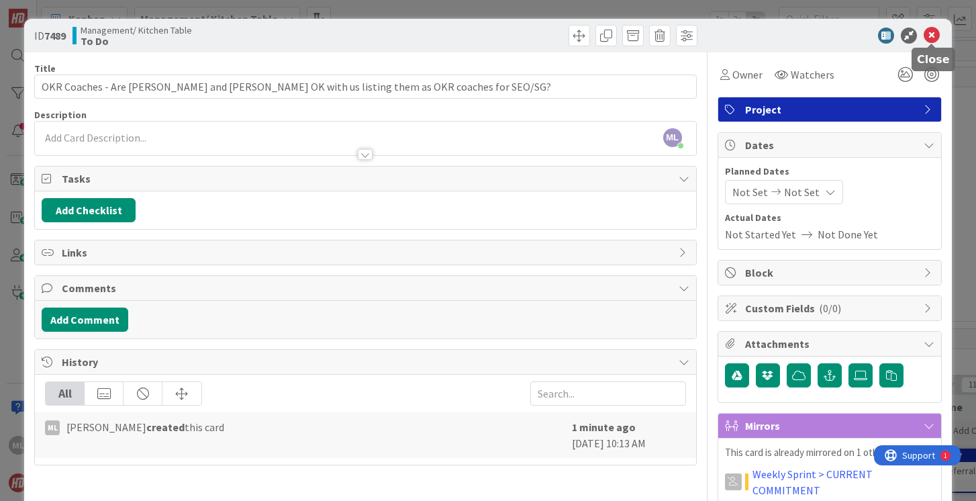
click at [933, 32] on icon at bounding box center [931, 36] width 16 height 16
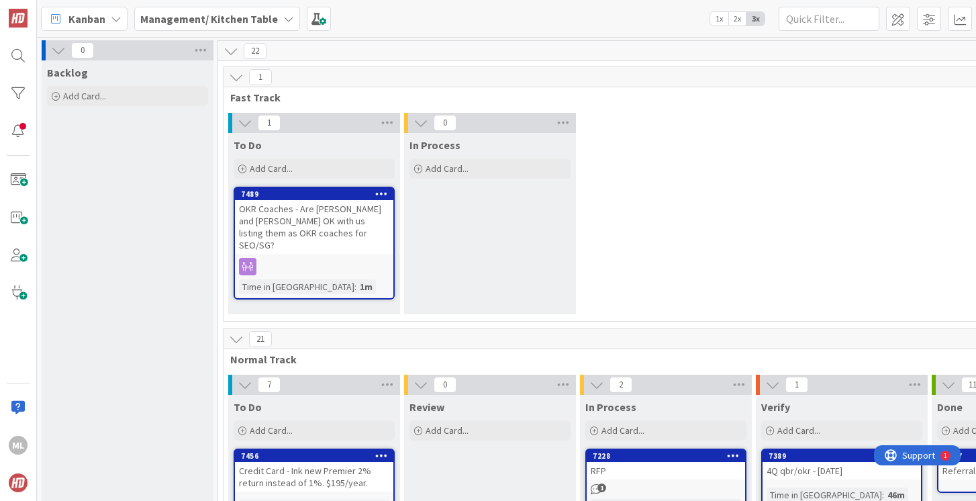
click at [233, 17] on b "Management/ Kitchen Table" at bounding box center [209, 18] width 138 height 13
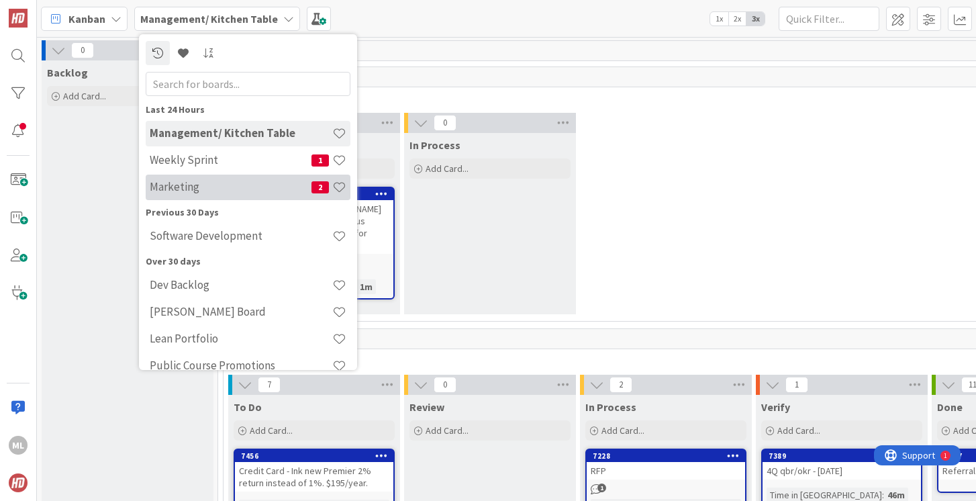
click at [163, 187] on h4 "Marketing" at bounding box center [231, 186] width 162 height 13
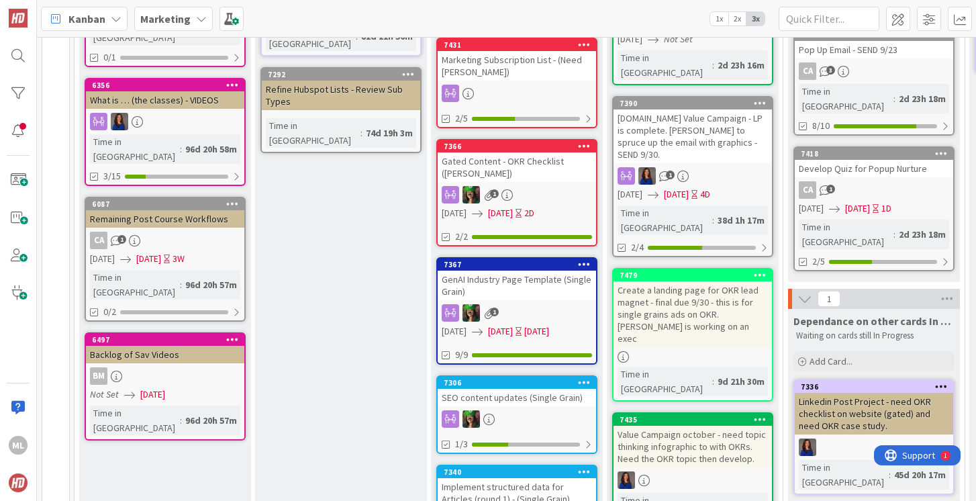
scroll to position [197, 0]
